Goal: Transaction & Acquisition: Register for event/course

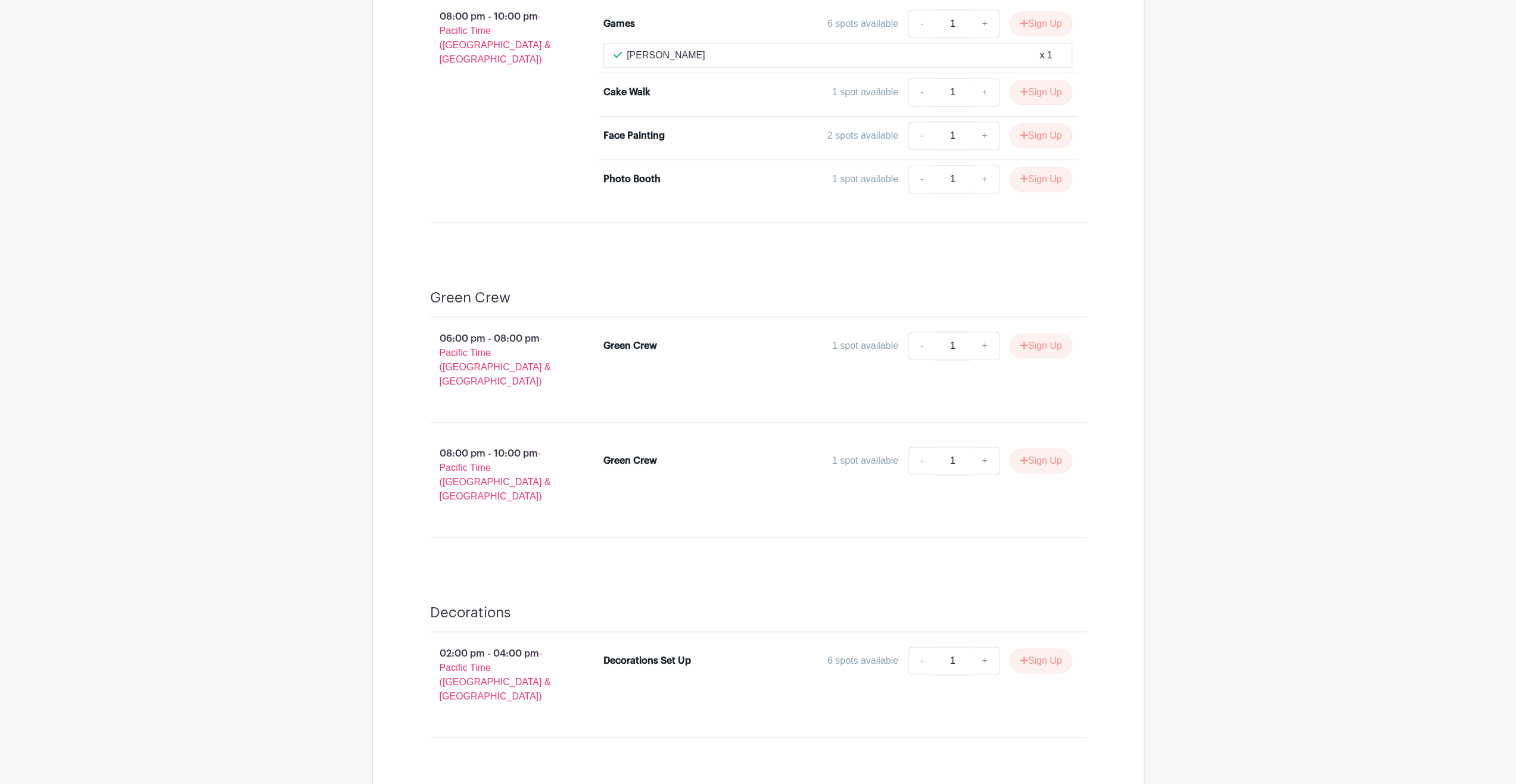
scroll to position [1287, 0]
click at [1048, 649] on button "Sign Up" at bounding box center [1040, 661] width 62 height 25
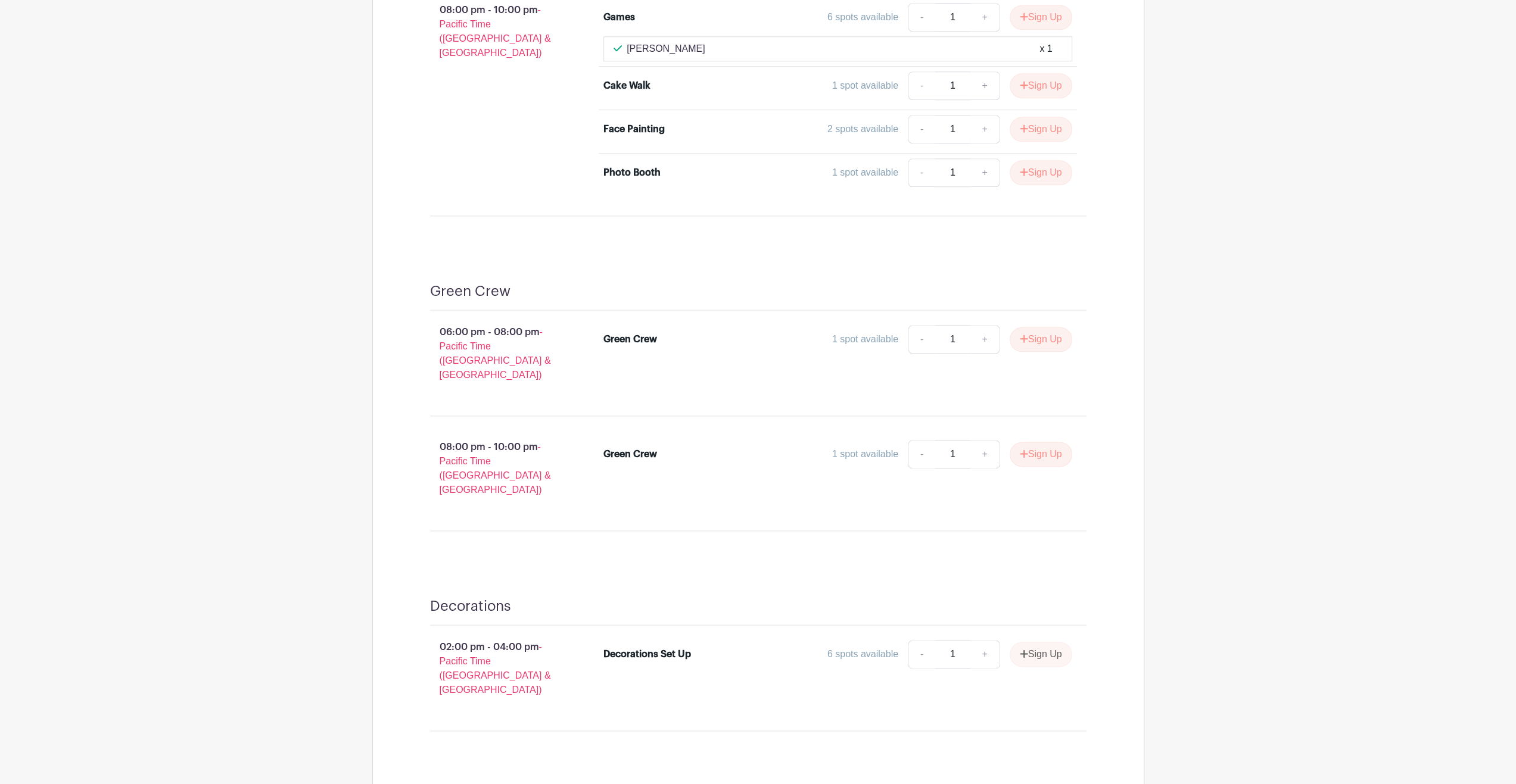
click at [1033, 642] on div "Sign Up" at bounding box center [1036, 654] width 73 height 25
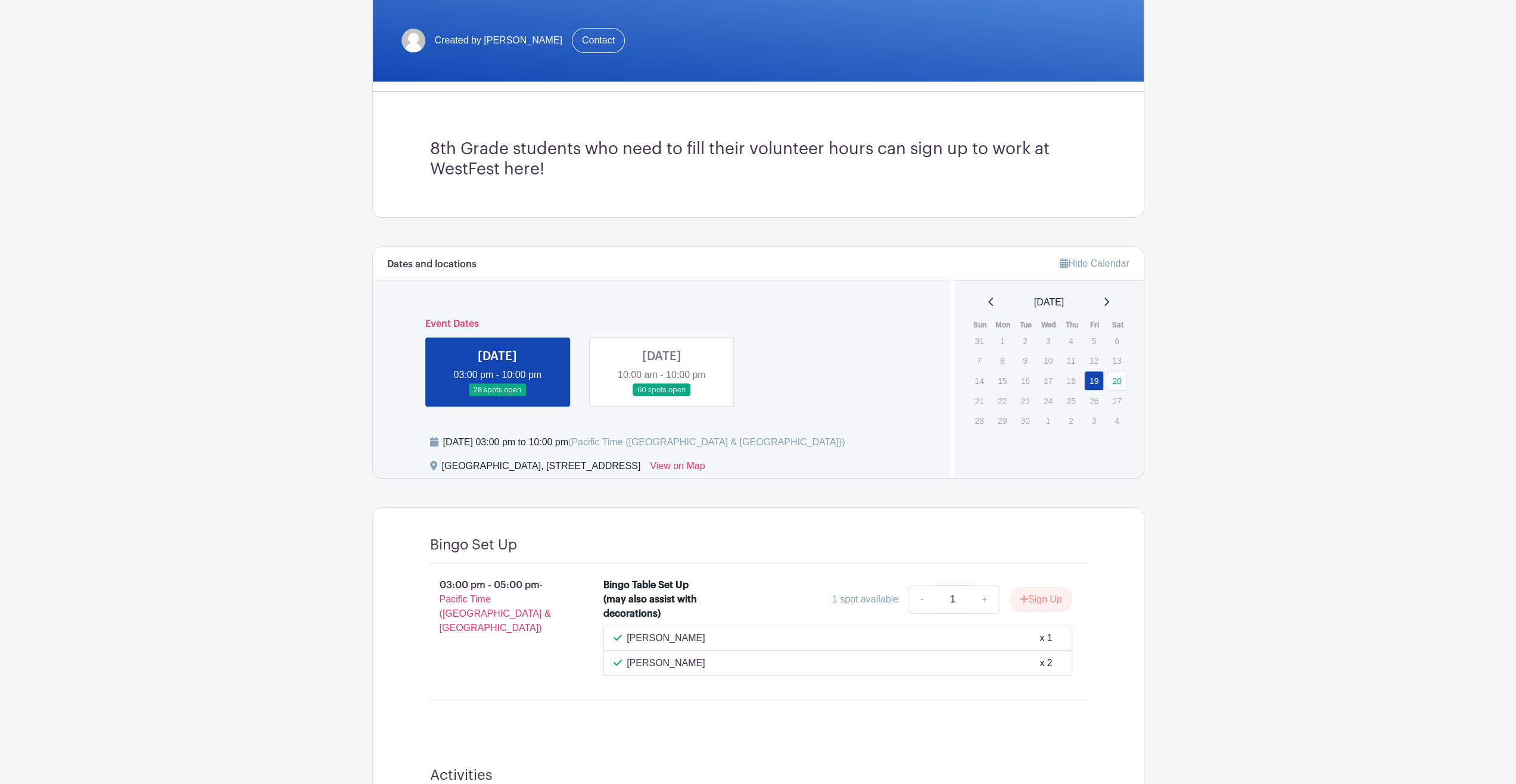
scroll to position [229, 0]
click at [662, 397] on link at bounding box center [662, 397] width 0 height 0
click at [1110, 376] on link "20" at bounding box center [1116, 381] width 20 height 20
click at [1115, 376] on link "20" at bounding box center [1116, 381] width 20 height 20
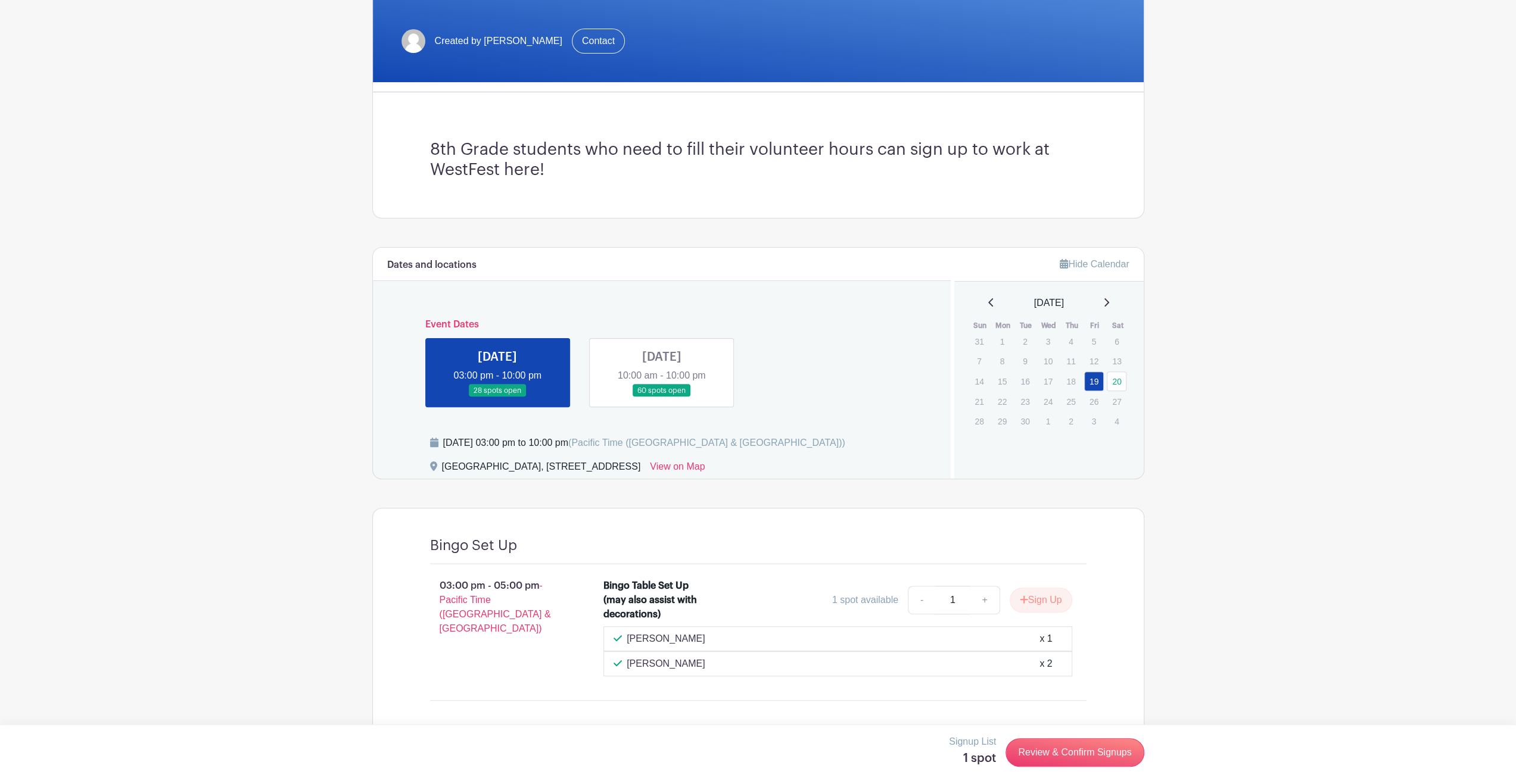
click at [662, 397] on link at bounding box center [662, 397] width 0 height 0
drag, startPoint x: 710, startPoint y: 391, endPoint x: 661, endPoint y: 399, distance: 49.6
click at [662, 397] on link at bounding box center [662, 397] width 0 height 0
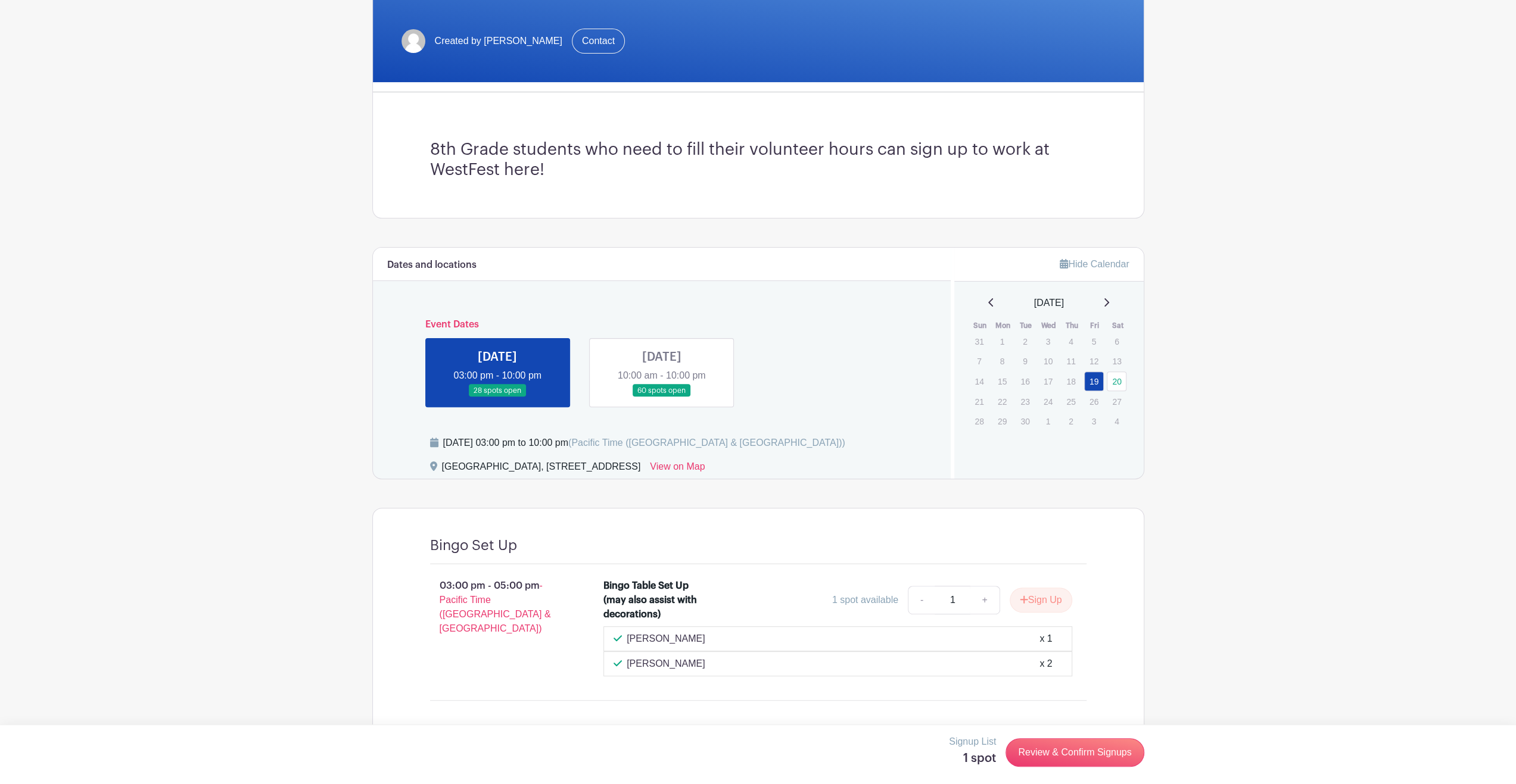
click at [662, 397] on link at bounding box center [662, 397] width 0 height 0
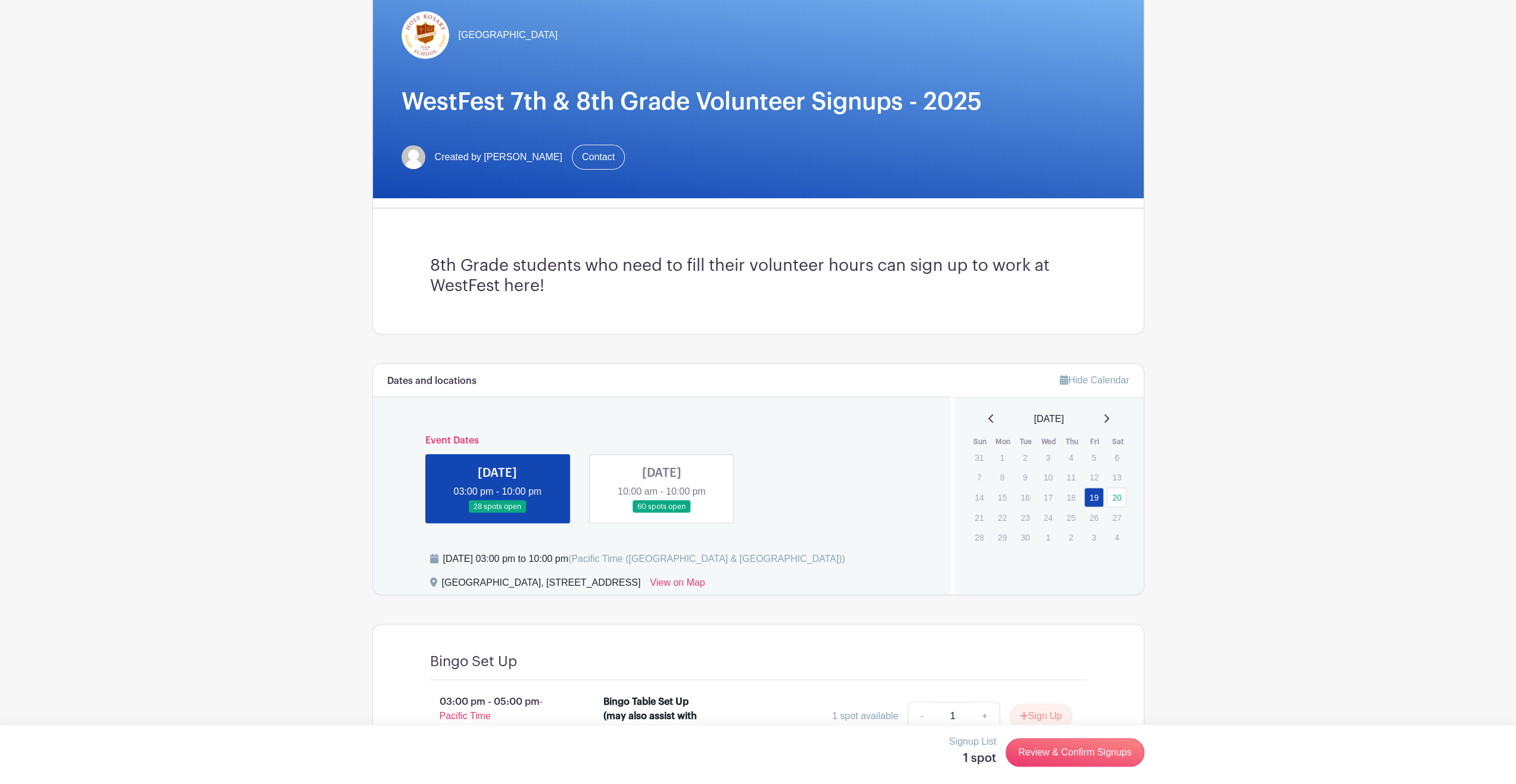
scroll to position [6, 0]
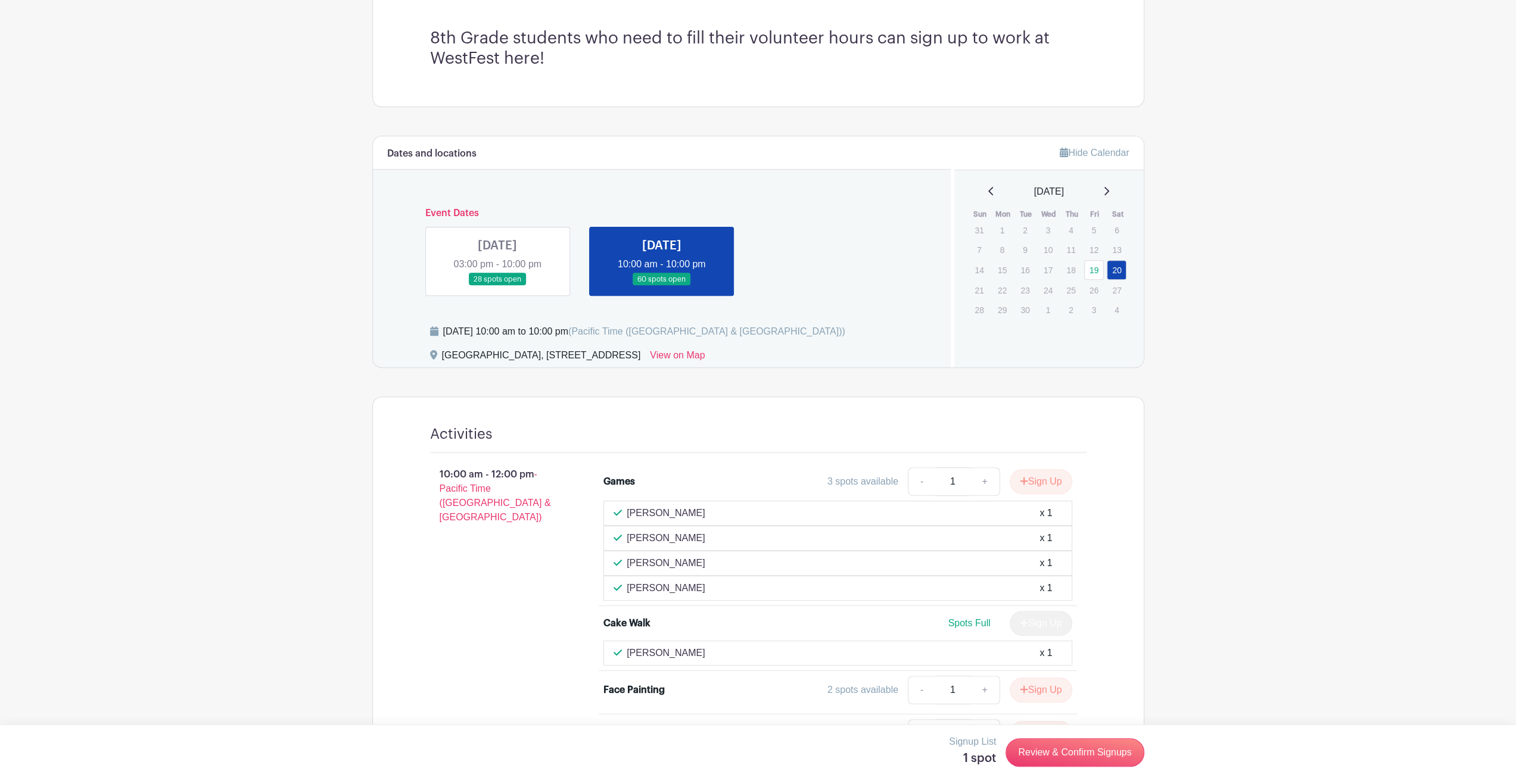
scroll to position [403, 0]
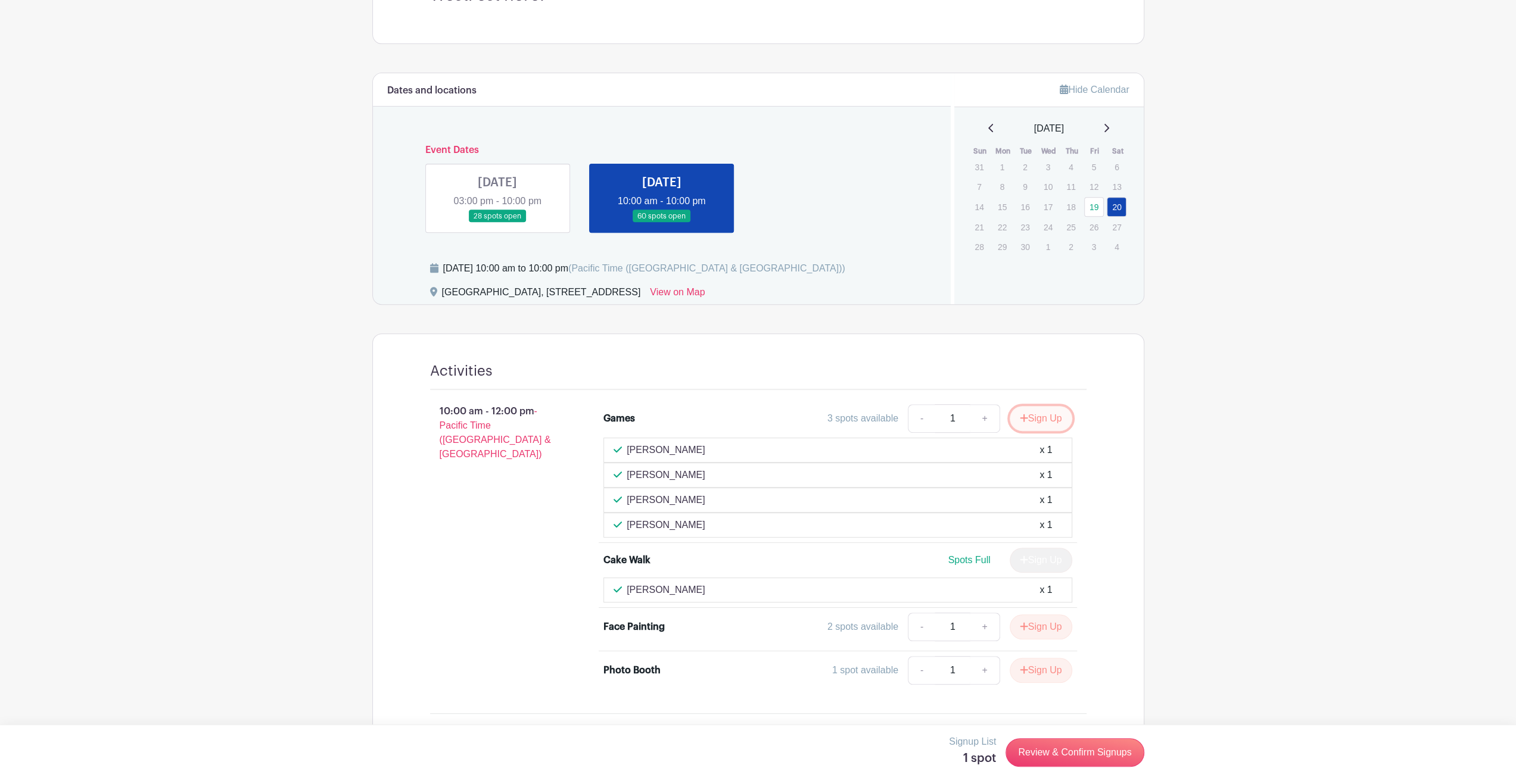
click at [1025, 411] on button "Sign Up" at bounding box center [1040, 418] width 62 height 25
click at [1021, 417] on div "Sign Up" at bounding box center [1036, 418] width 73 height 25
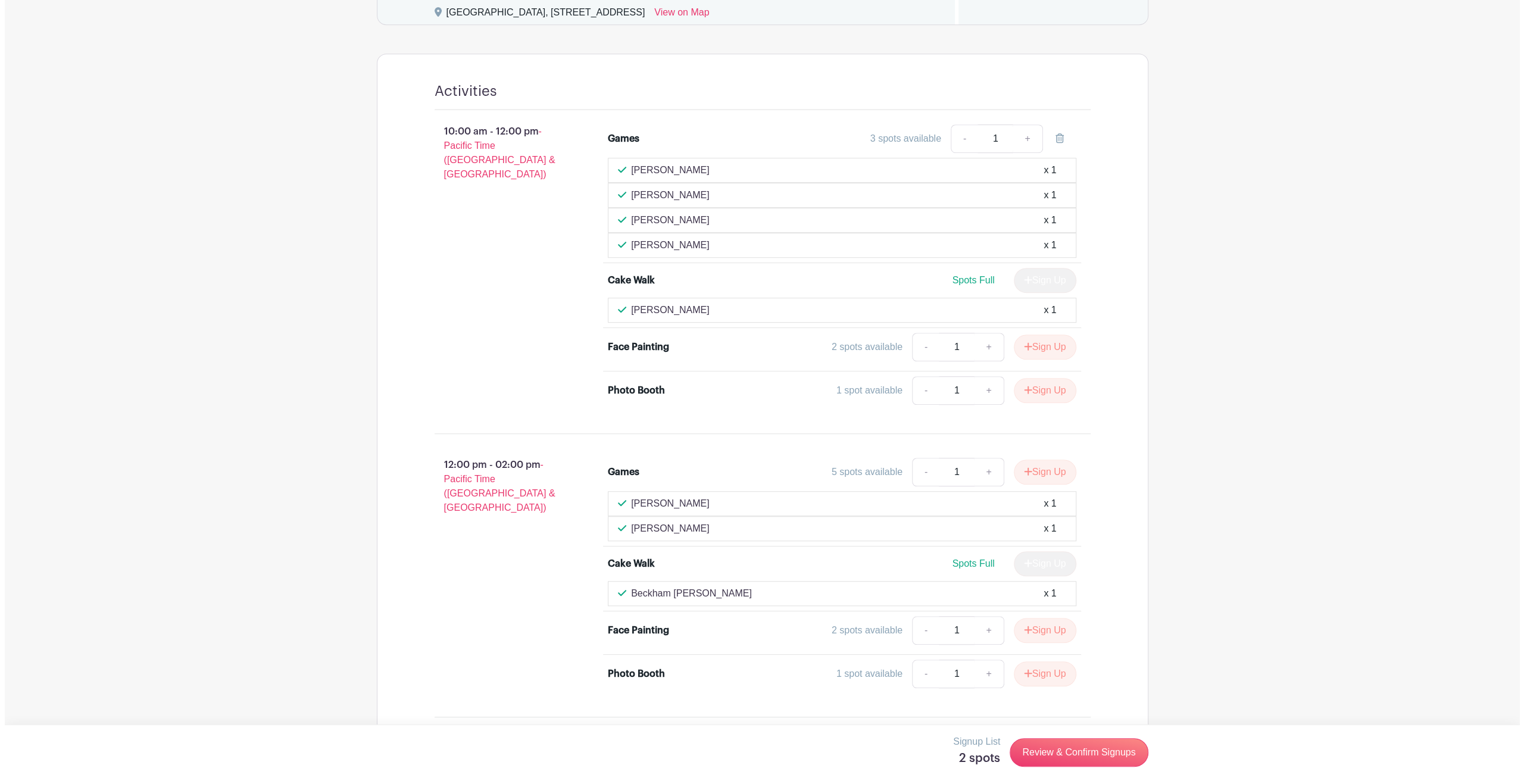
scroll to position [695, 0]
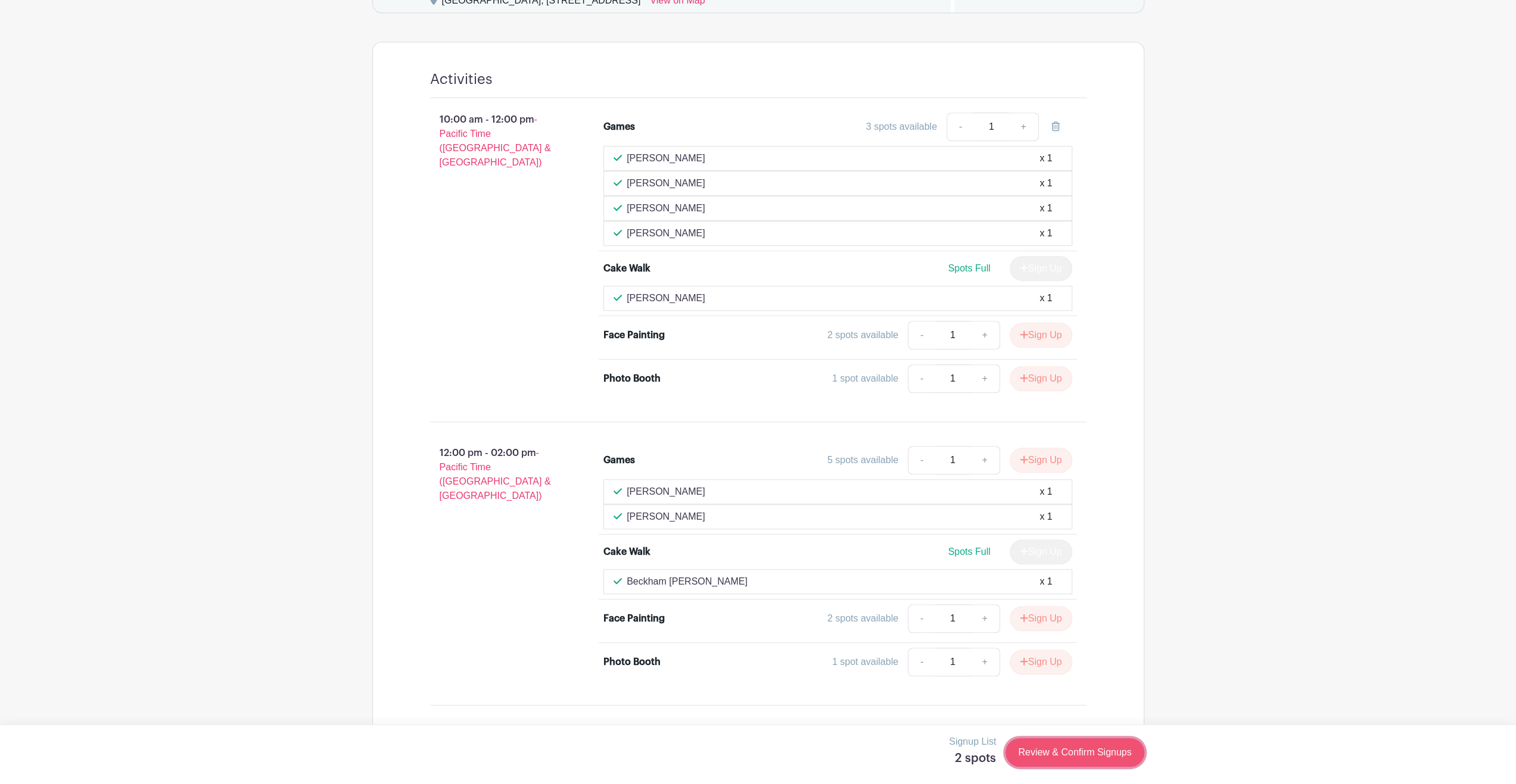
click at [1078, 750] on link "Review & Confirm Signups" at bounding box center [1074, 752] width 138 height 29
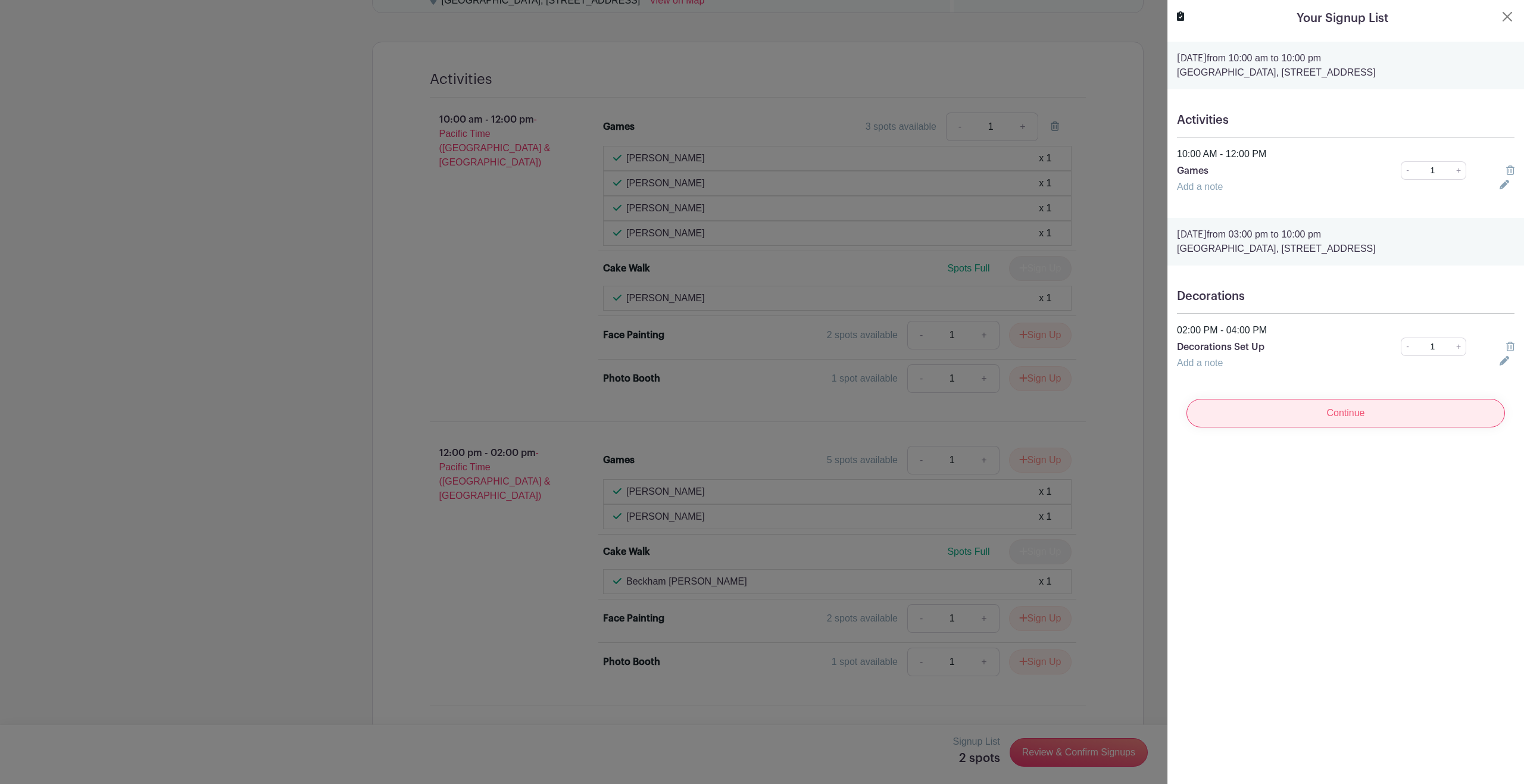
click at [1346, 409] on input "Continue" at bounding box center [1346, 412] width 319 height 29
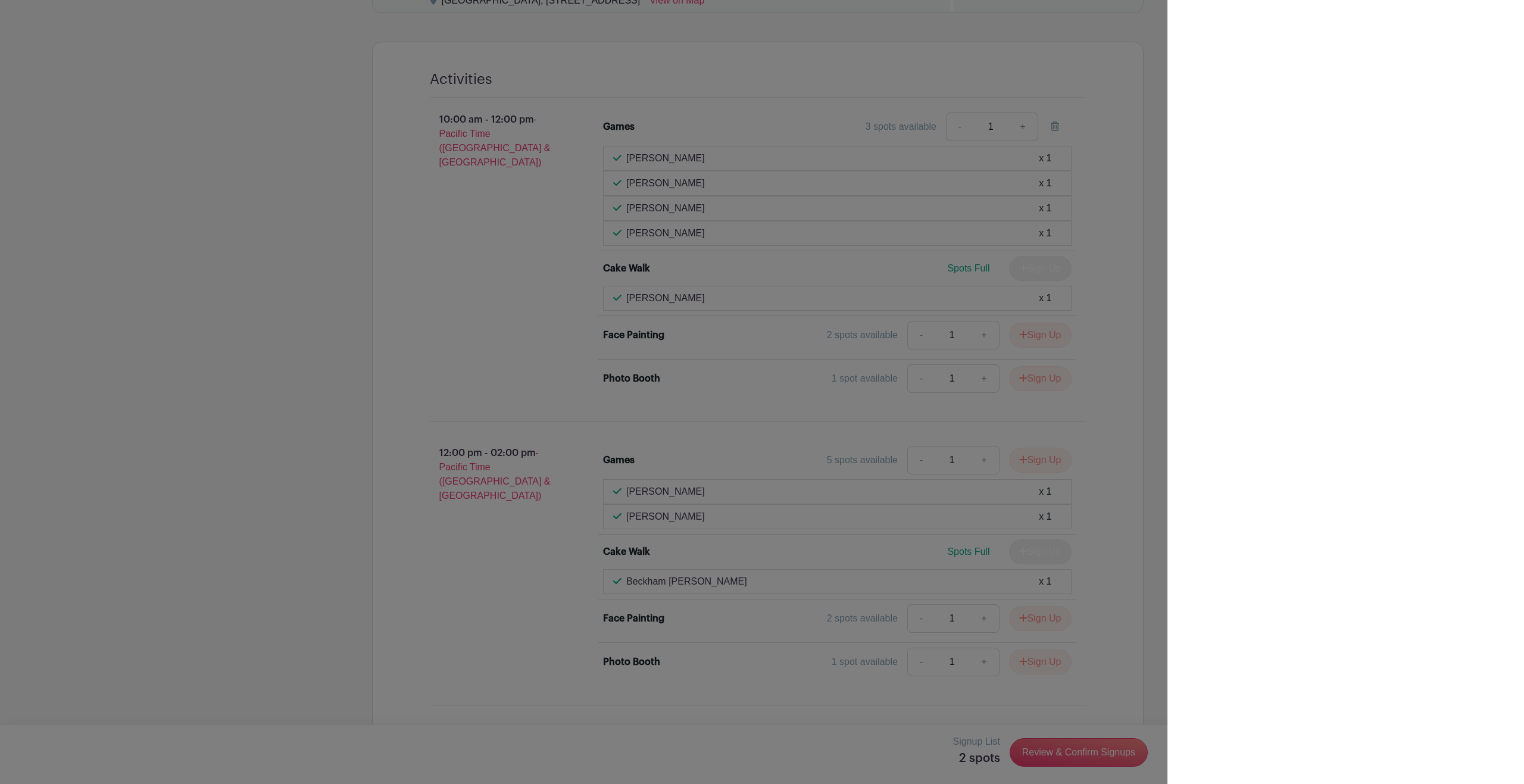
click at [1389, 33] on div at bounding box center [1346, 392] width 357 height 784
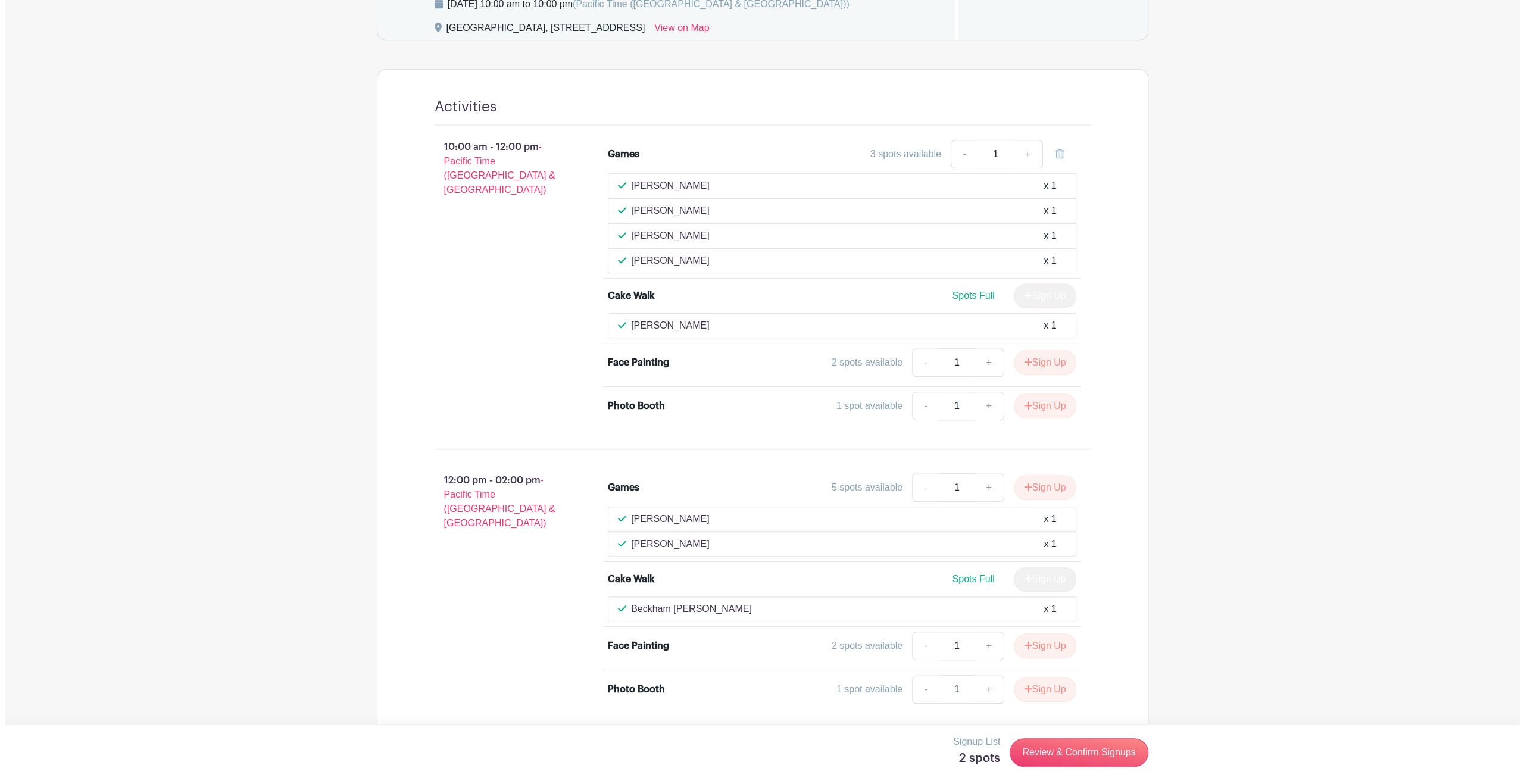
scroll to position [695, 0]
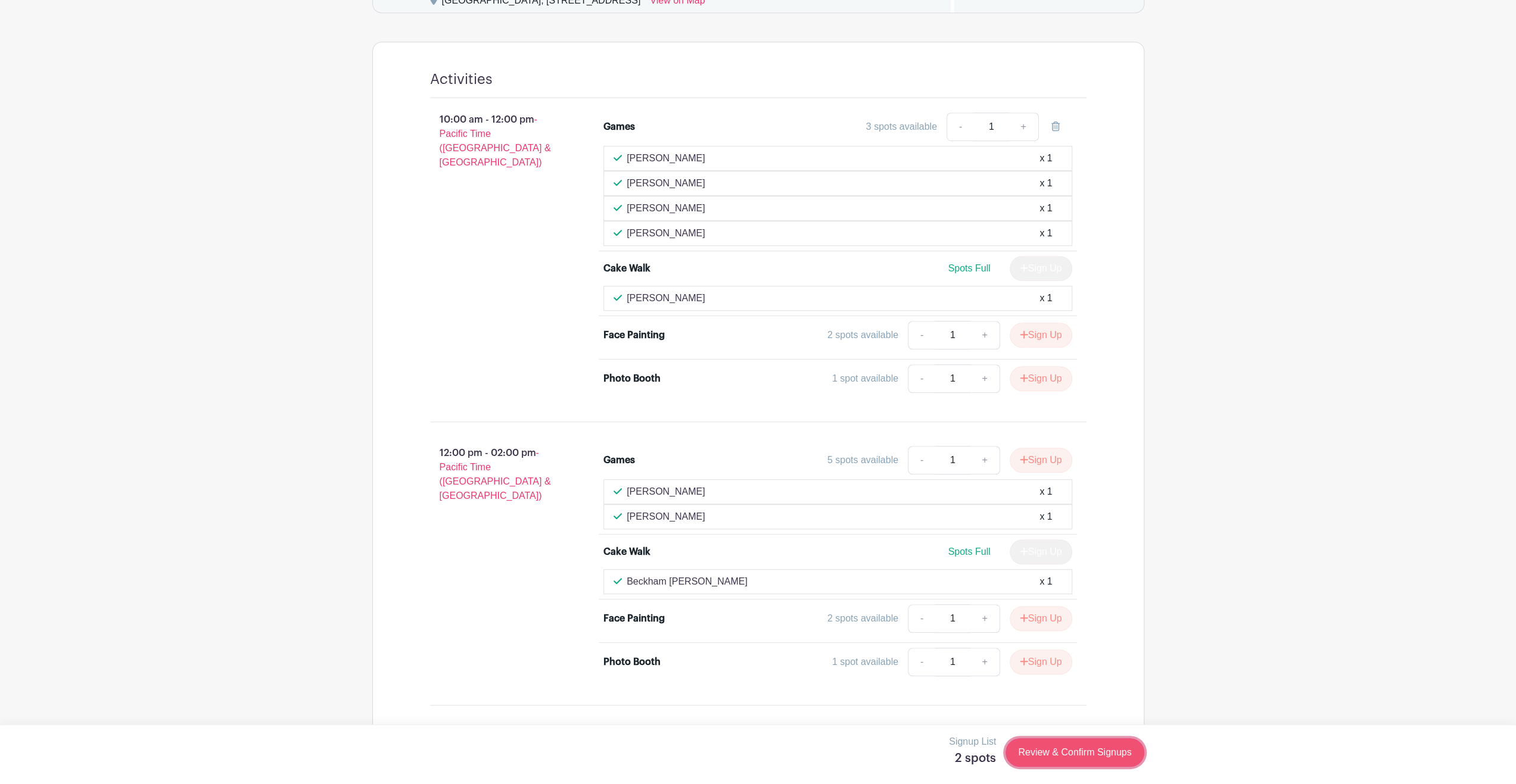
click at [1092, 750] on link "Review & Confirm Signups" at bounding box center [1074, 752] width 138 height 29
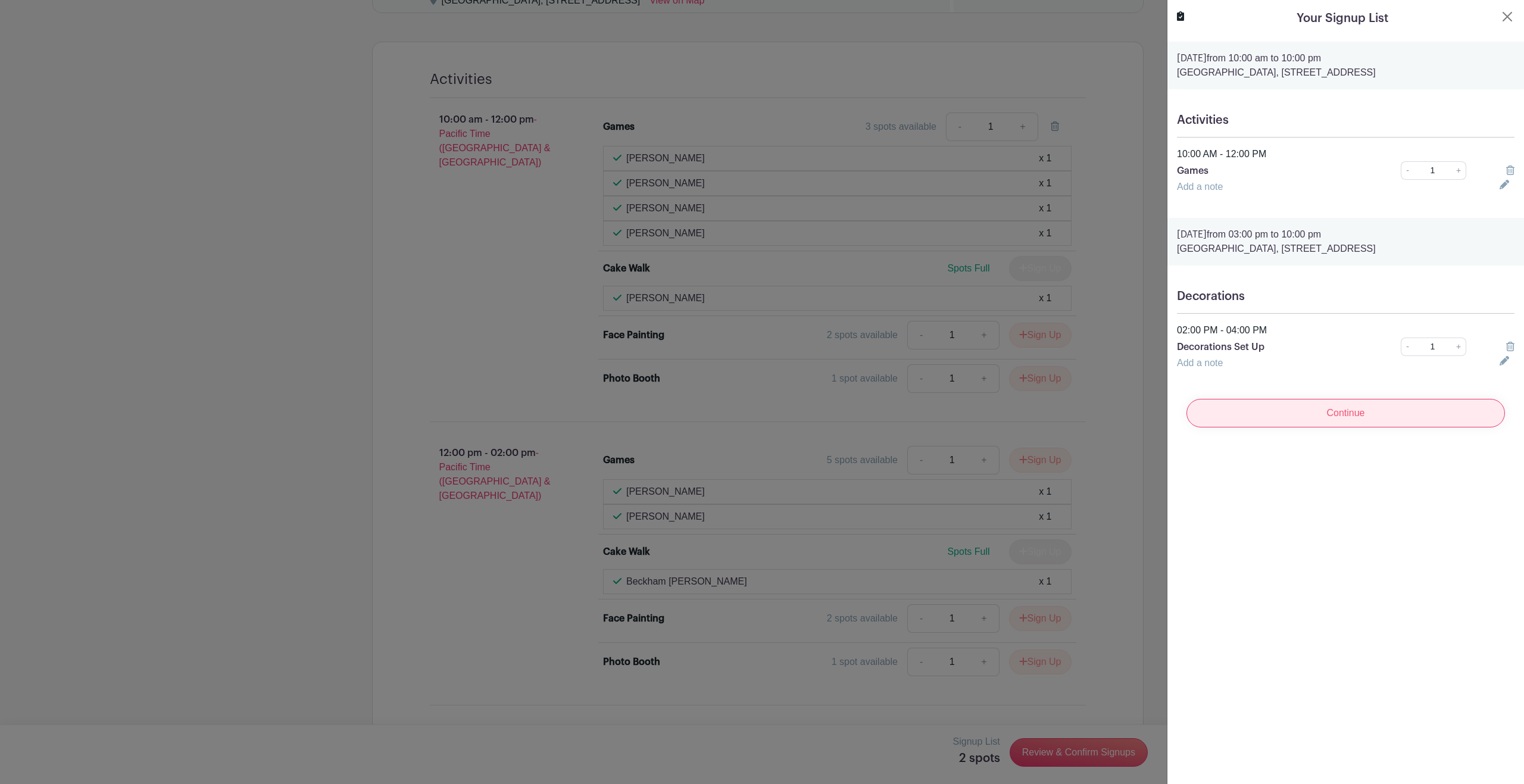
click at [1368, 412] on input "Continue" at bounding box center [1346, 412] width 319 height 29
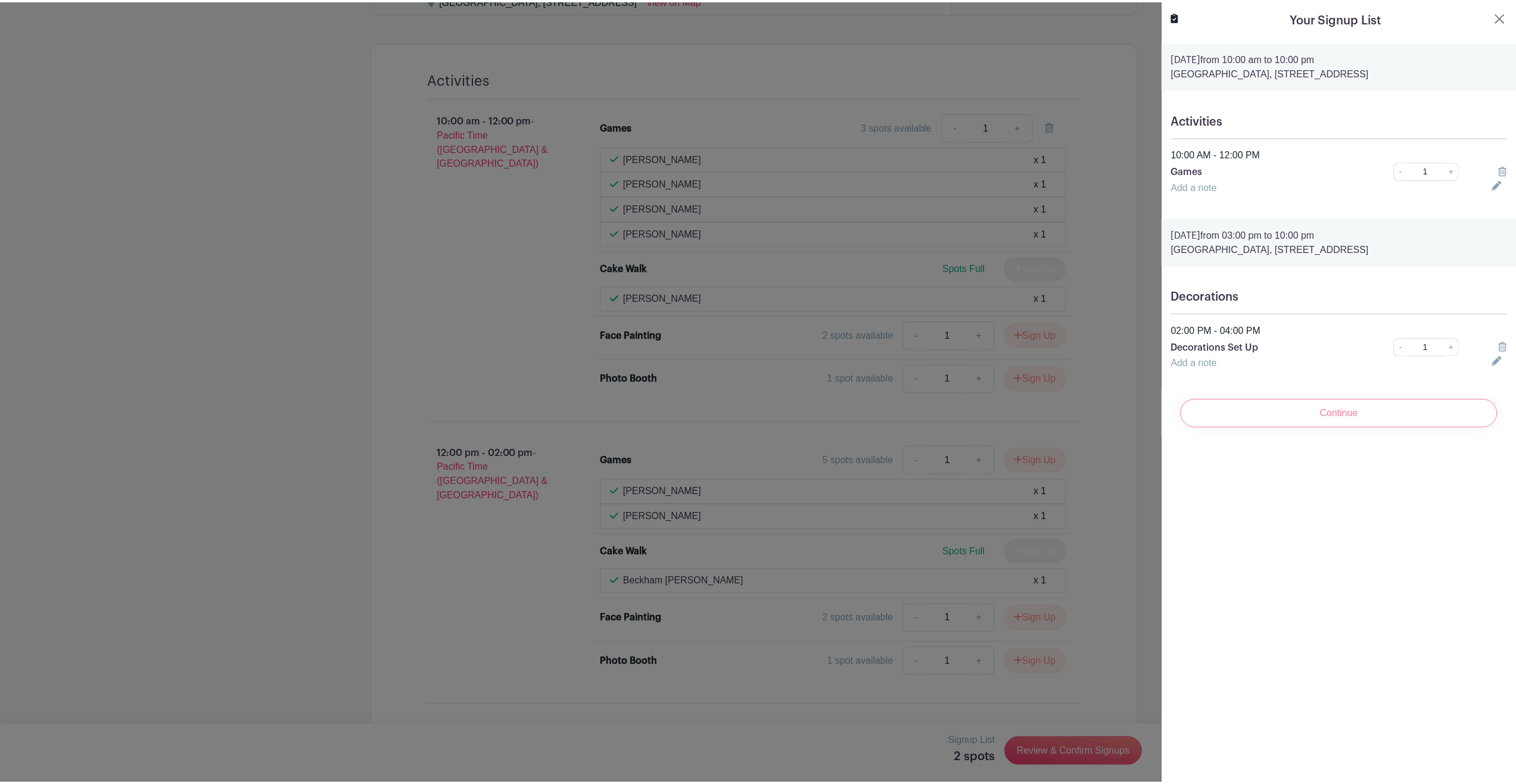
scroll to position [728, 0]
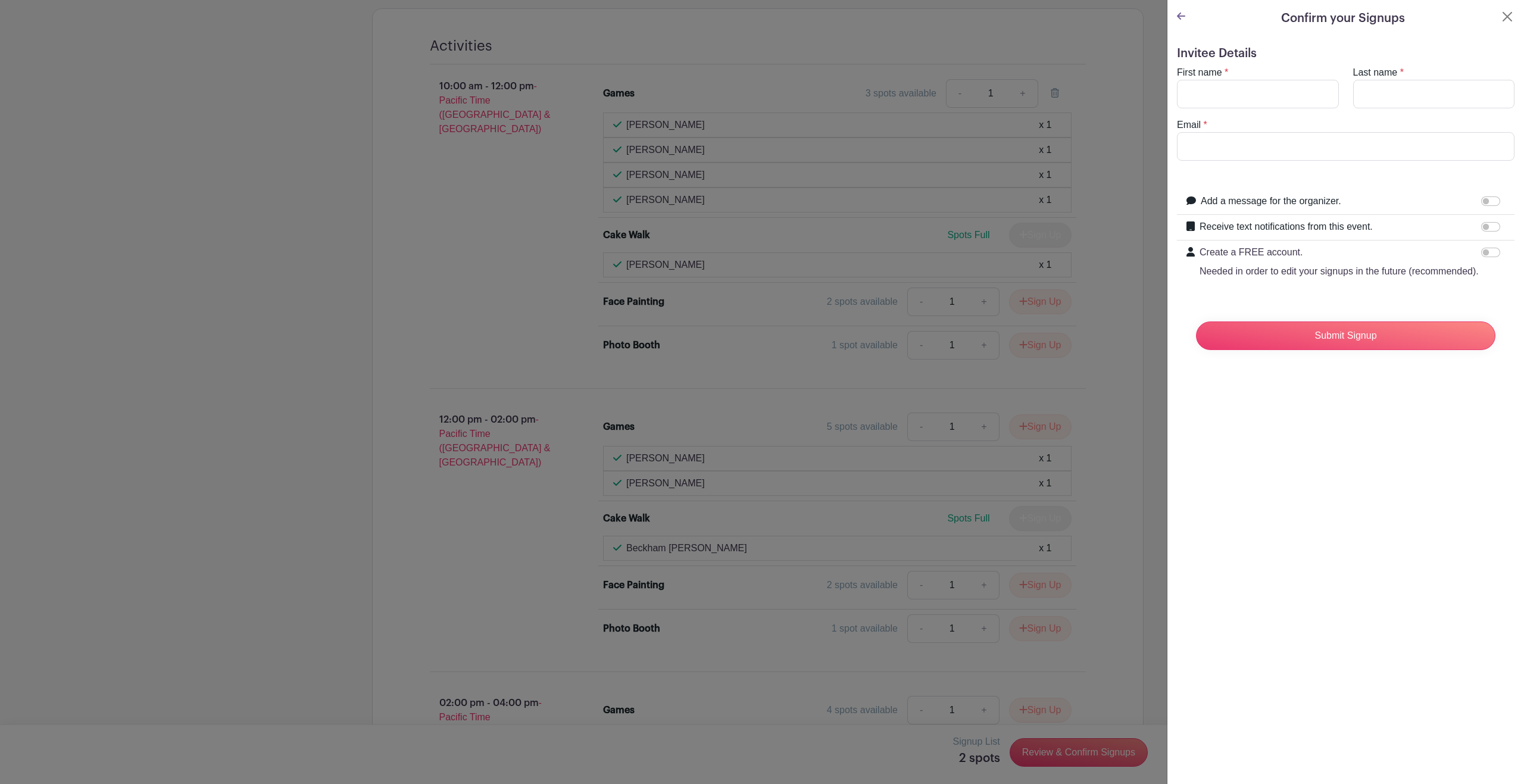
click at [1181, 18] on icon at bounding box center [1181, 16] width 8 height 9
click at [1501, 18] on button "Close" at bounding box center [1507, 16] width 14 height 14
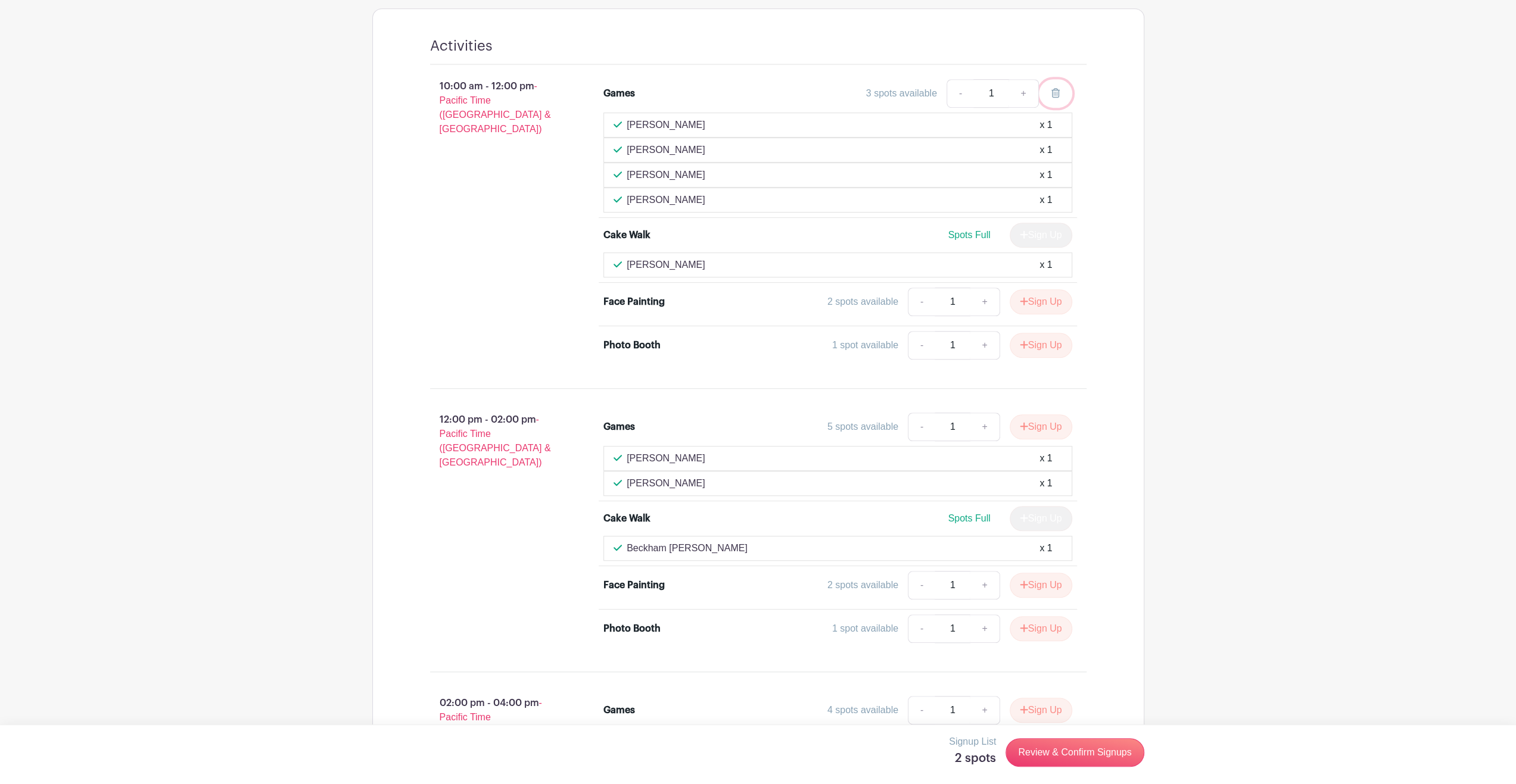
click at [1057, 90] on icon at bounding box center [1055, 93] width 8 height 9
click at [1035, 337] on button "Sign Up" at bounding box center [1040, 345] width 62 height 25
click at [1045, 418] on button "Sign Up" at bounding box center [1040, 426] width 62 height 25
click at [1088, 748] on link "Review & Confirm Signups" at bounding box center [1074, 752] width 138 height 29
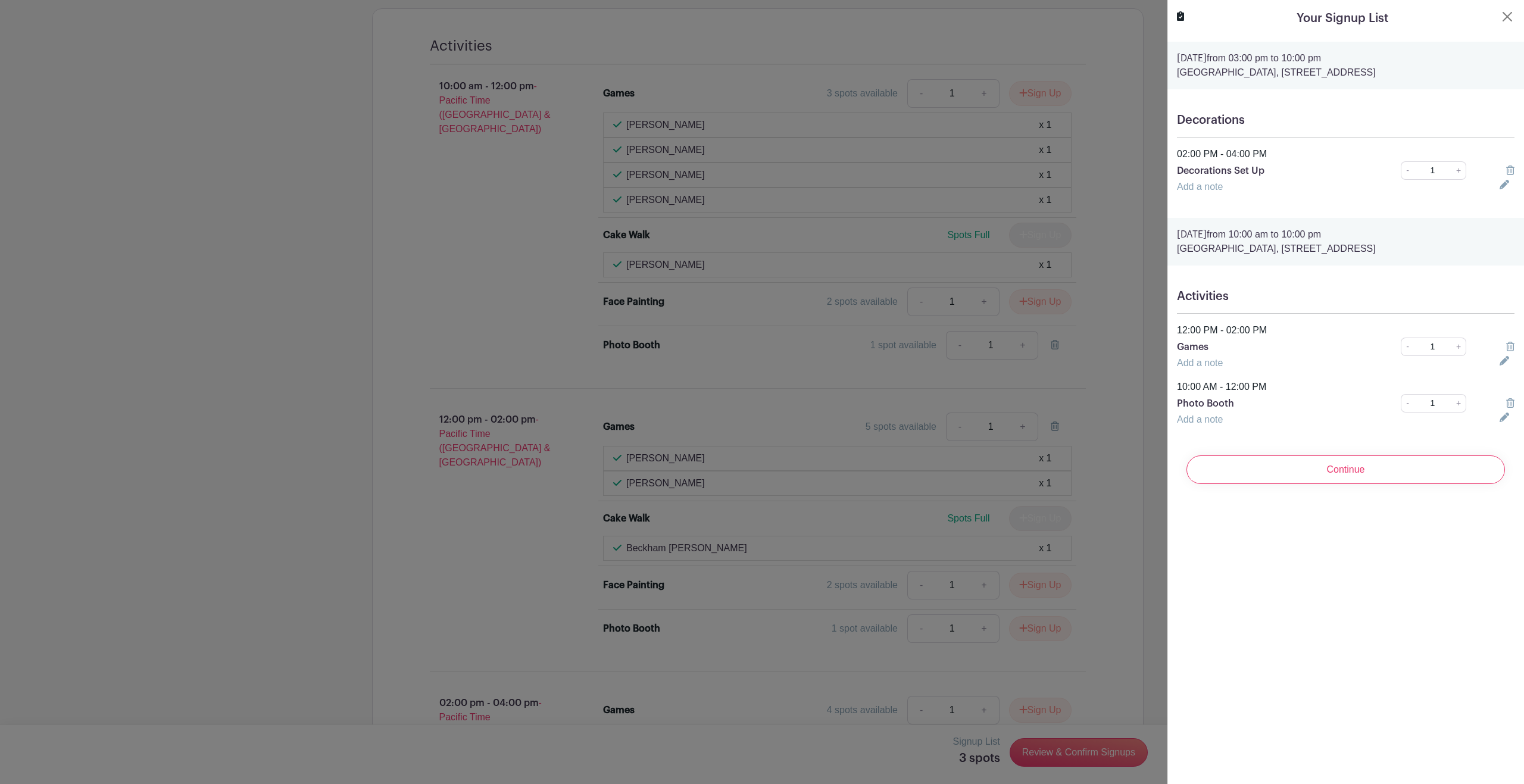
click at [1506, 168] on icon at bounding box center [1510, 170] width 8 height 9
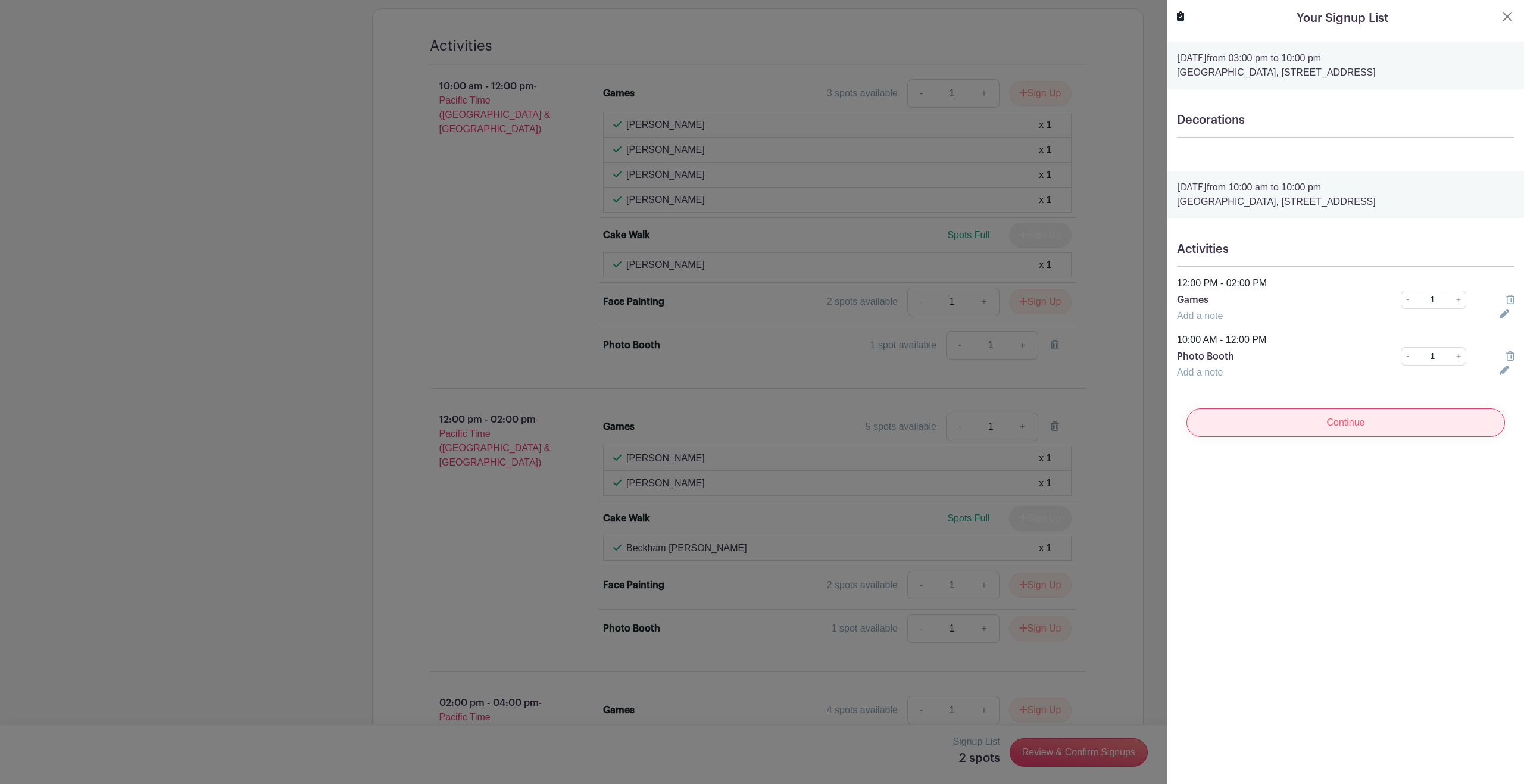
click at [1334, 425] on input "Continue" at bounding box center [1346, 423] width 319 height 29
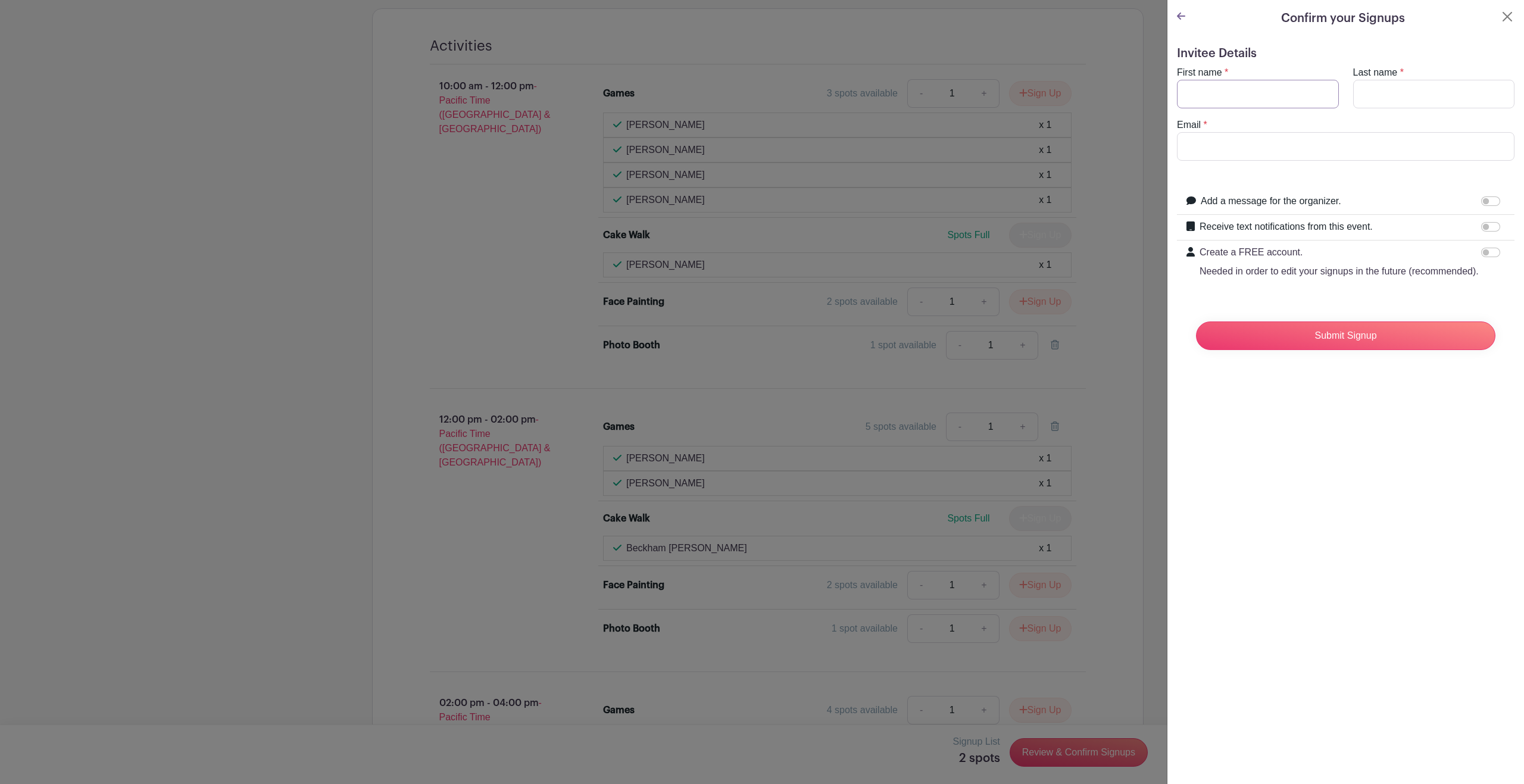
click at [1287, 96] on input "First name" at bounding box center [1258, 94] width 162 height 29
type input "Zoe"
type input "Washington"
type input "leah.koutnik@gmail.com"
drag, startPoint x: 1303, startPoint y: 148, endPoint x: 1120, endPoint y: 142, distance: 183.1
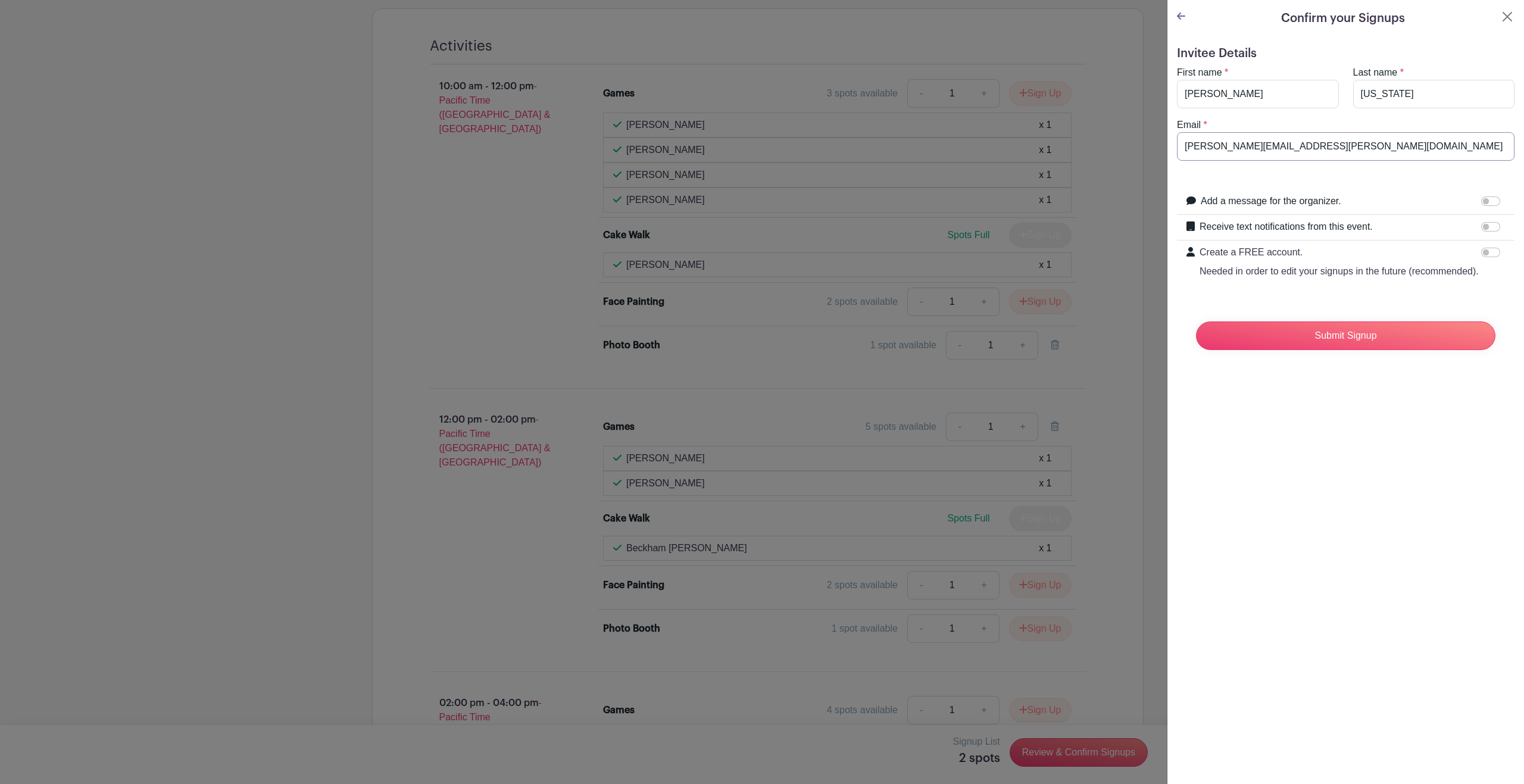
type input "zwashington.2026@holyrosaryws.org"
click at [1485, 228] on input "Receive text notifications from this event." at bounding box center [1491, 227] width 20 height 9
checkbox input "true"
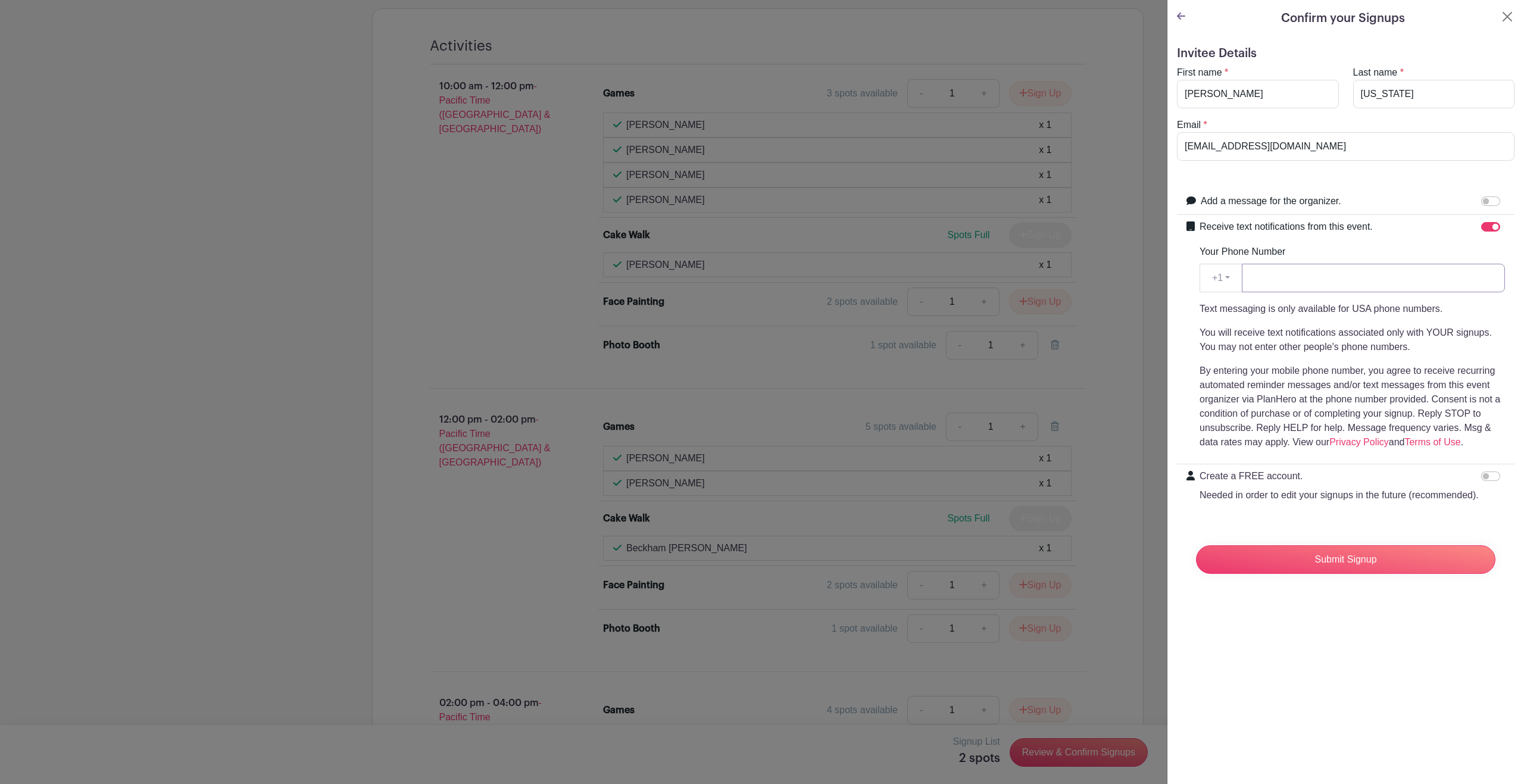
click at [1347, 286] on input "Your Phone Number" at bounding box center [1373, 278] width 263 height 29
type input "2068901235"
click at [1354, 566] on input "Submit Signup" at bounding box center [1346, 559] width 299 height 29
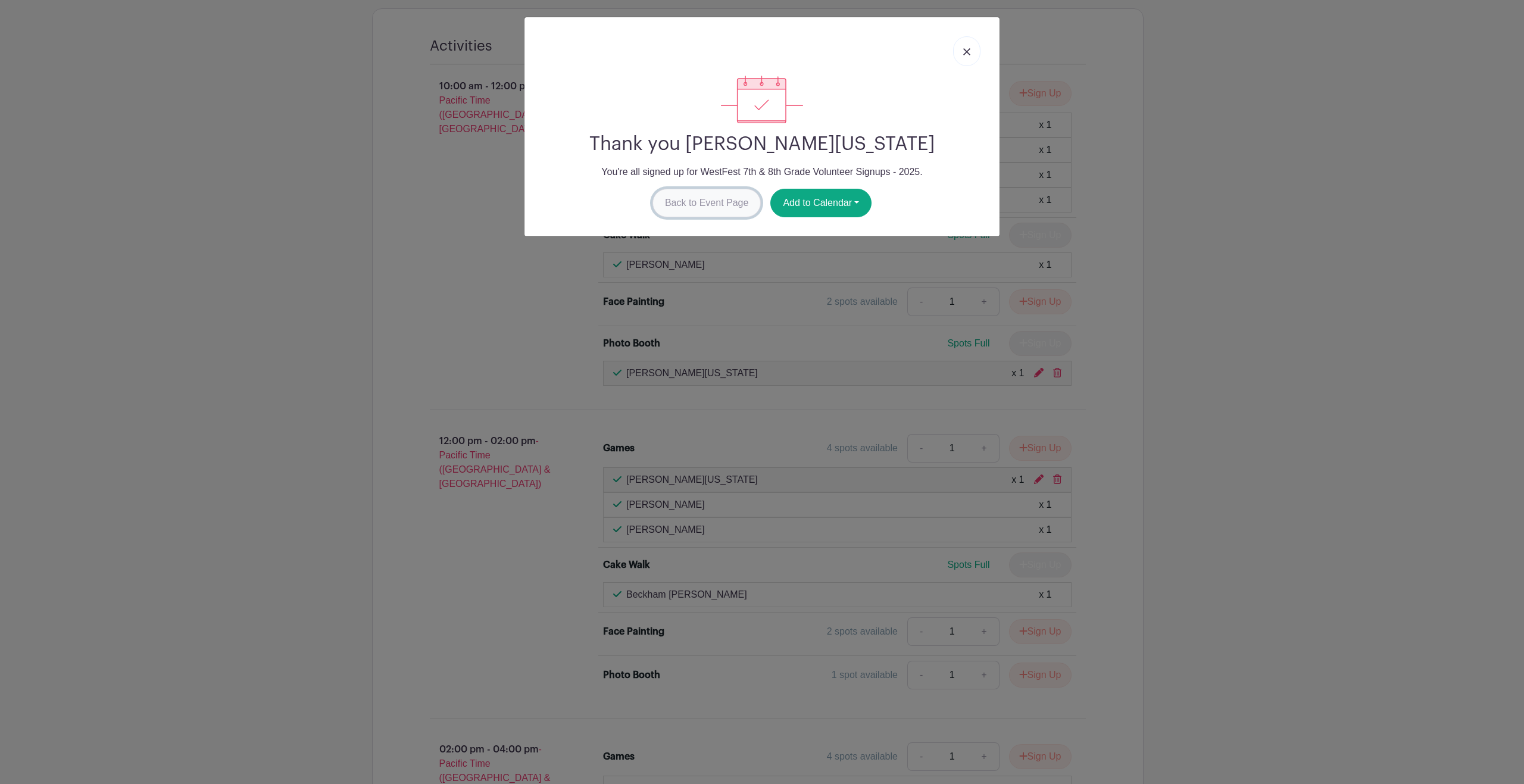
click at [707, 202] on link "Back to Event Page" at bounding box center [706, 203] width 109 height 29
